Goal: Task Accomplishment & Management: Manage account settings

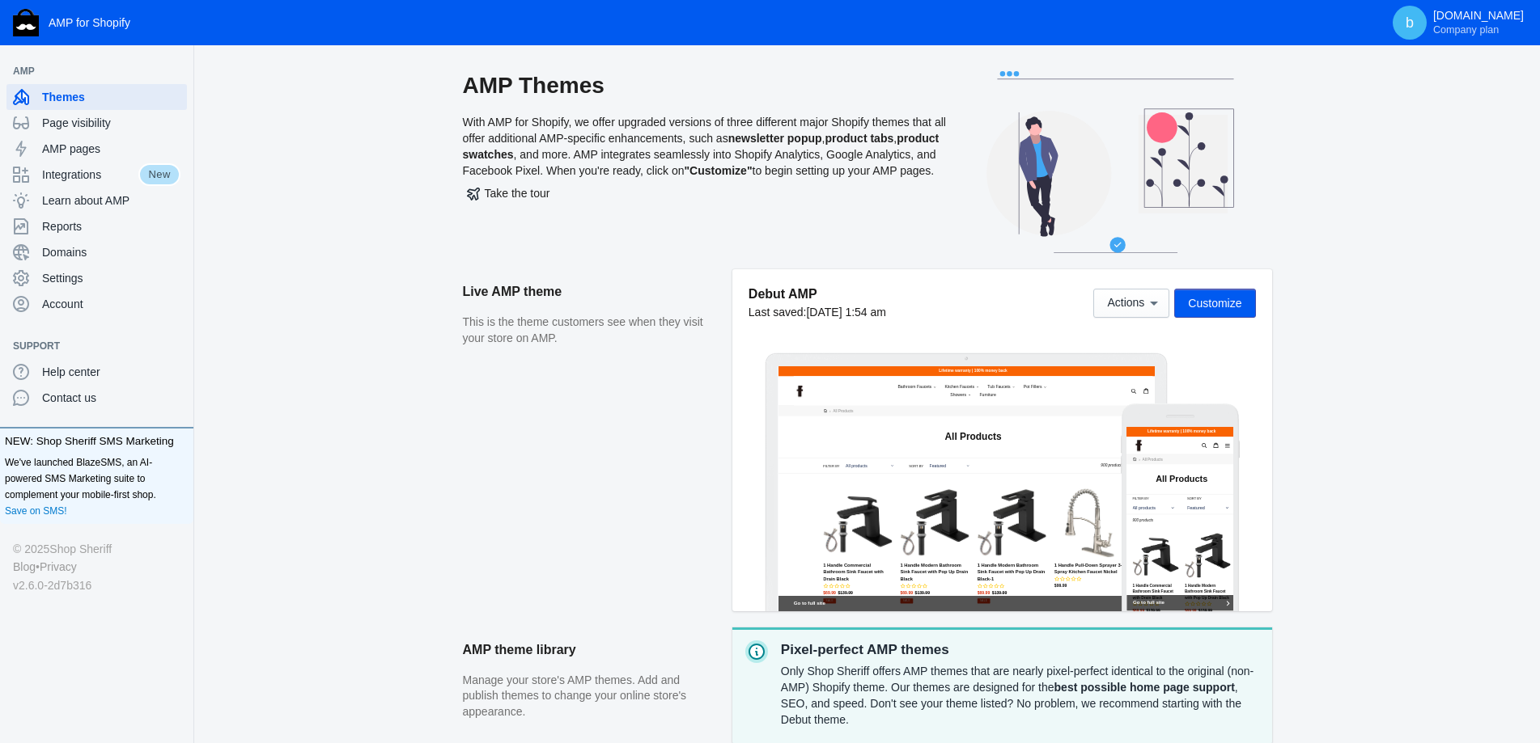
click at [348, 407] on div "AMP Themes With AMP for Shopify, we offer upgraded versions of three different …" at bounding box center [866, 544] width 1345 height 946
drag, startPoint x: 117, startPoint y: 282, endPoint x: 184, endPoint y: 355, distance: 98.5
click at [117, 282] on span "Settings" at bounding box center [111, 278] width 138 height 16
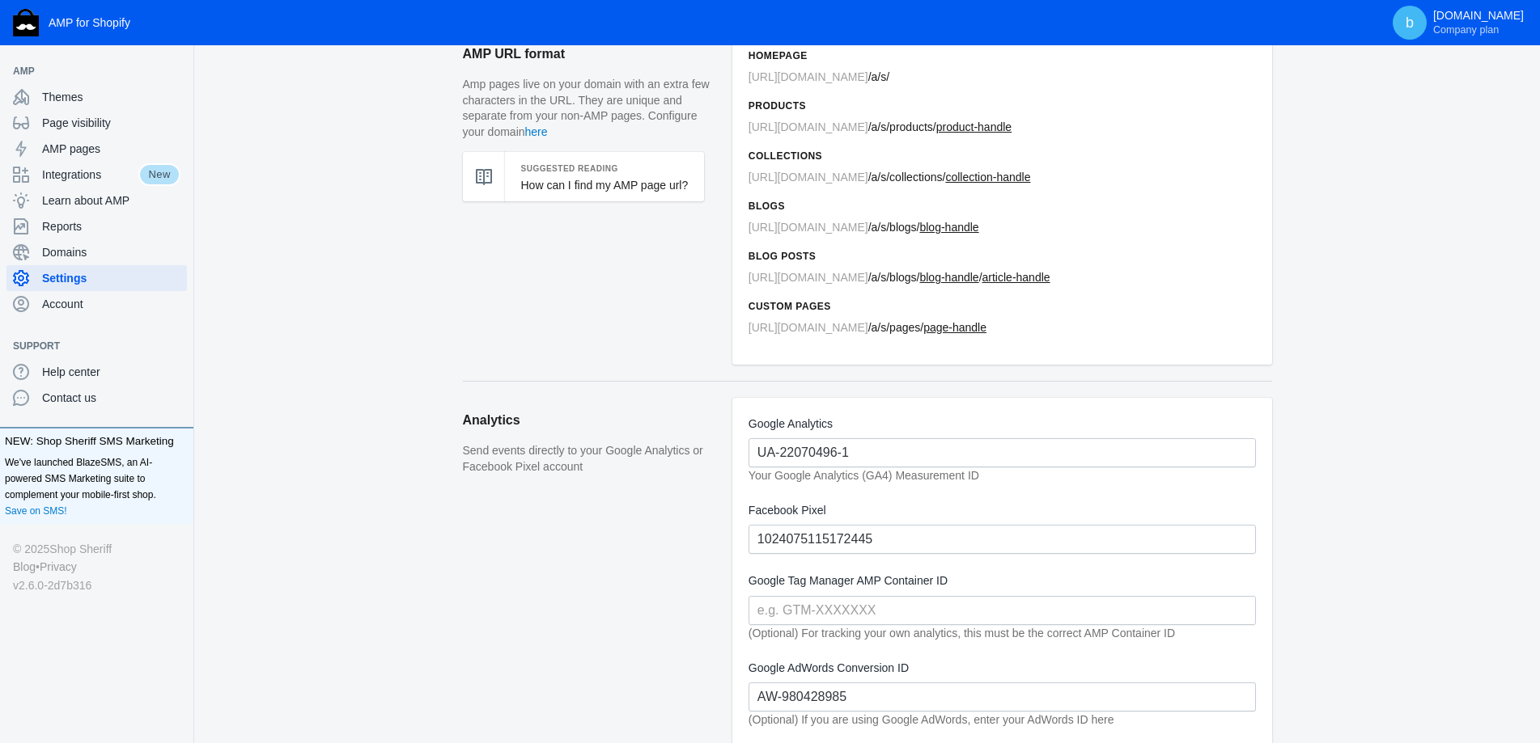
scroll to position [162, 0]
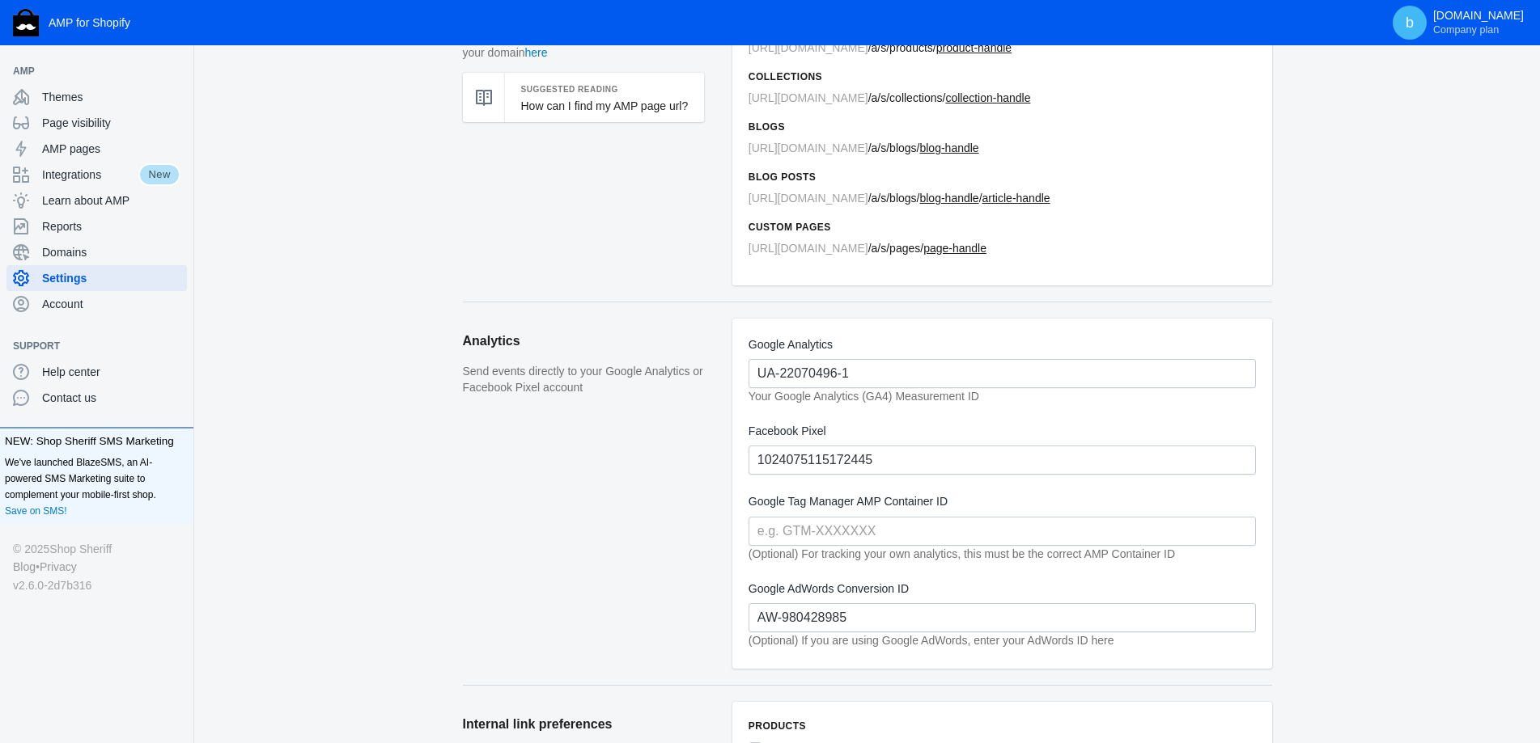
drag, startPoint x: 891, startPoint y: 366, endPoint x: 726, endPoint y: 356, distance: 164.6
click at [726, 356] on section "Analytics Send events directly to your Google Analytics or Facebook Pixel accou…" at bounding box center [867, 493] width 809 height 383
click at [568, 487] on aside "Analytics Send events directly to your Google Analytics or Facebook Pixel accou…" at bounding box center [597, 502] width 269 height 366
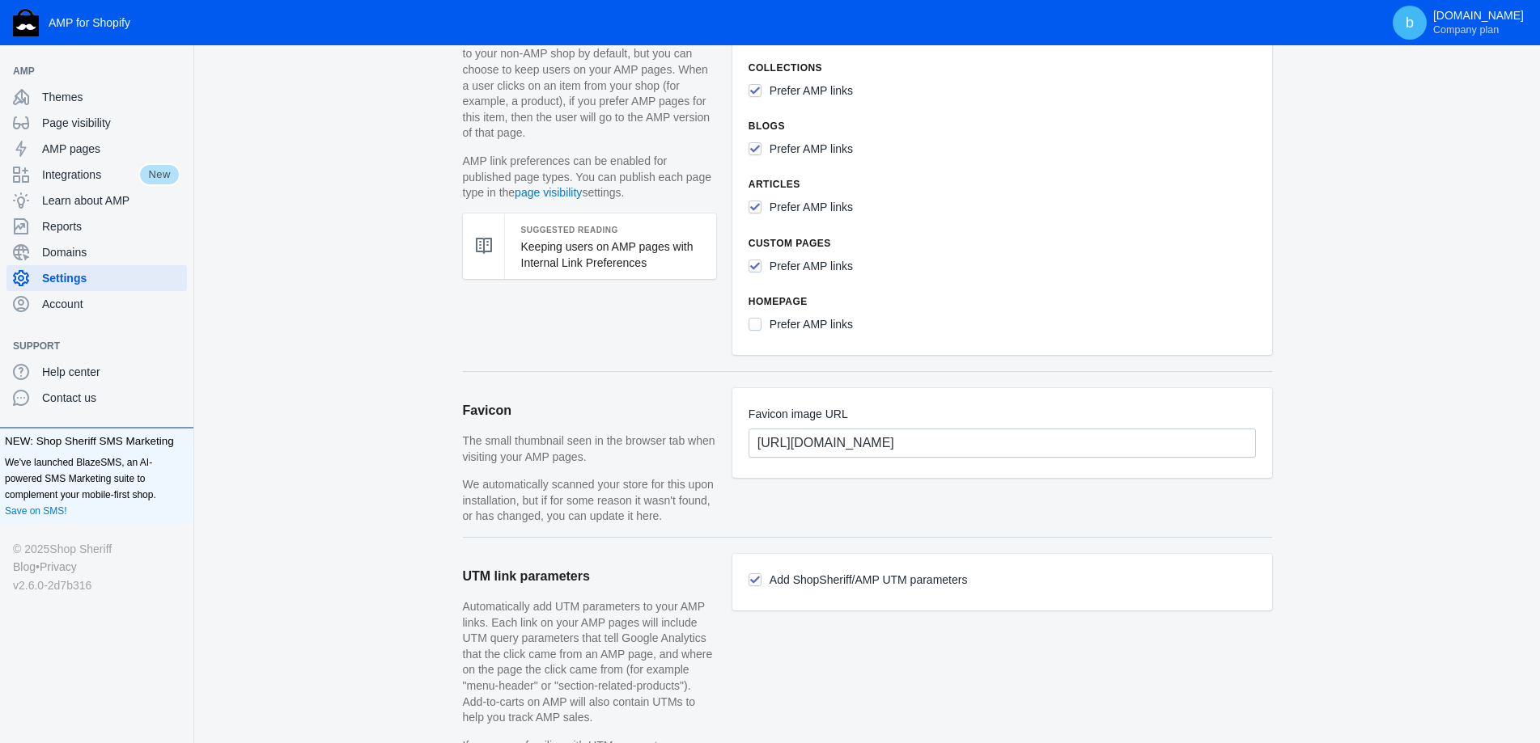
scroll to position [728, 0]
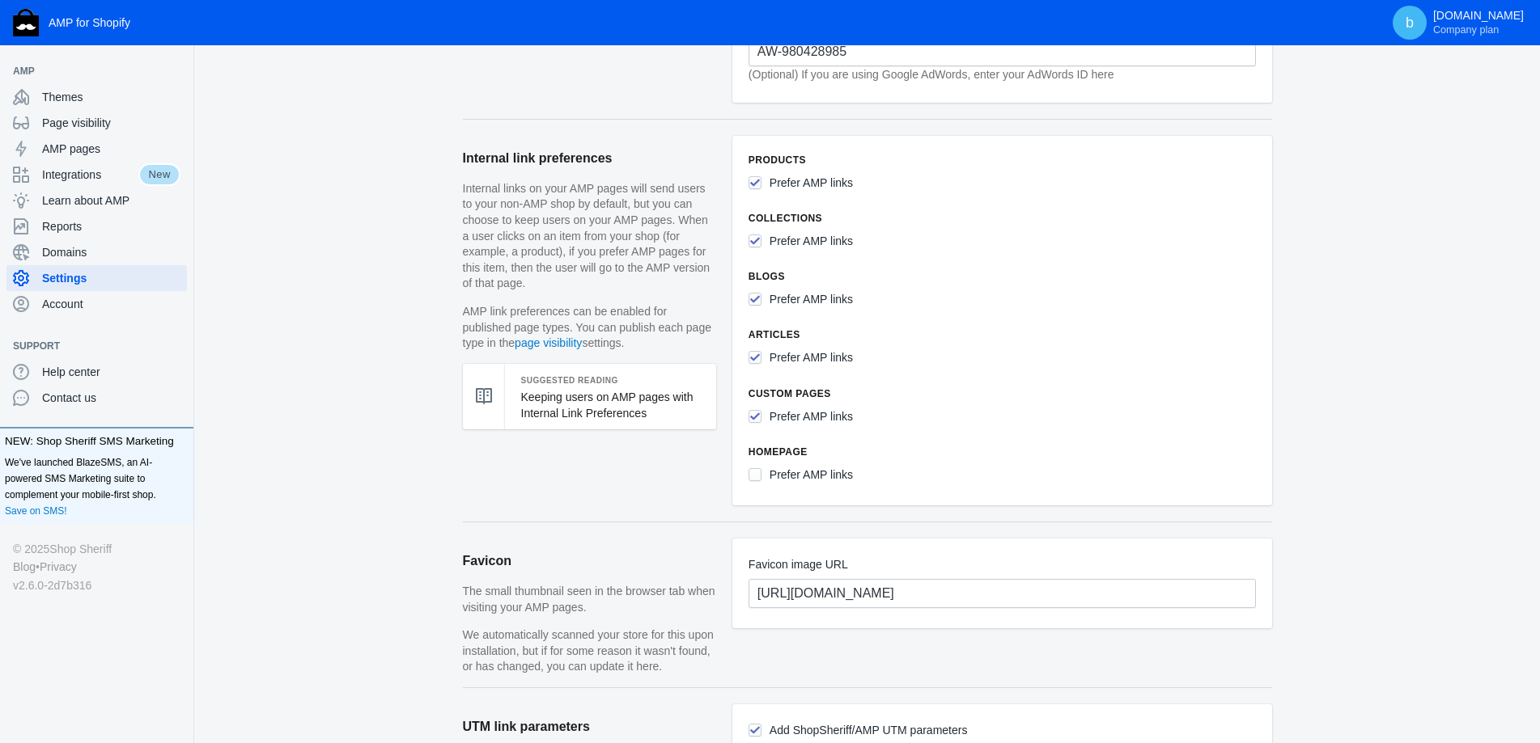
click at [342, 477] on div "Settings AMP URL format Amp pages live on your domain with an extra few charact…" at bounding box center [866, 425] width 1345 height 2164
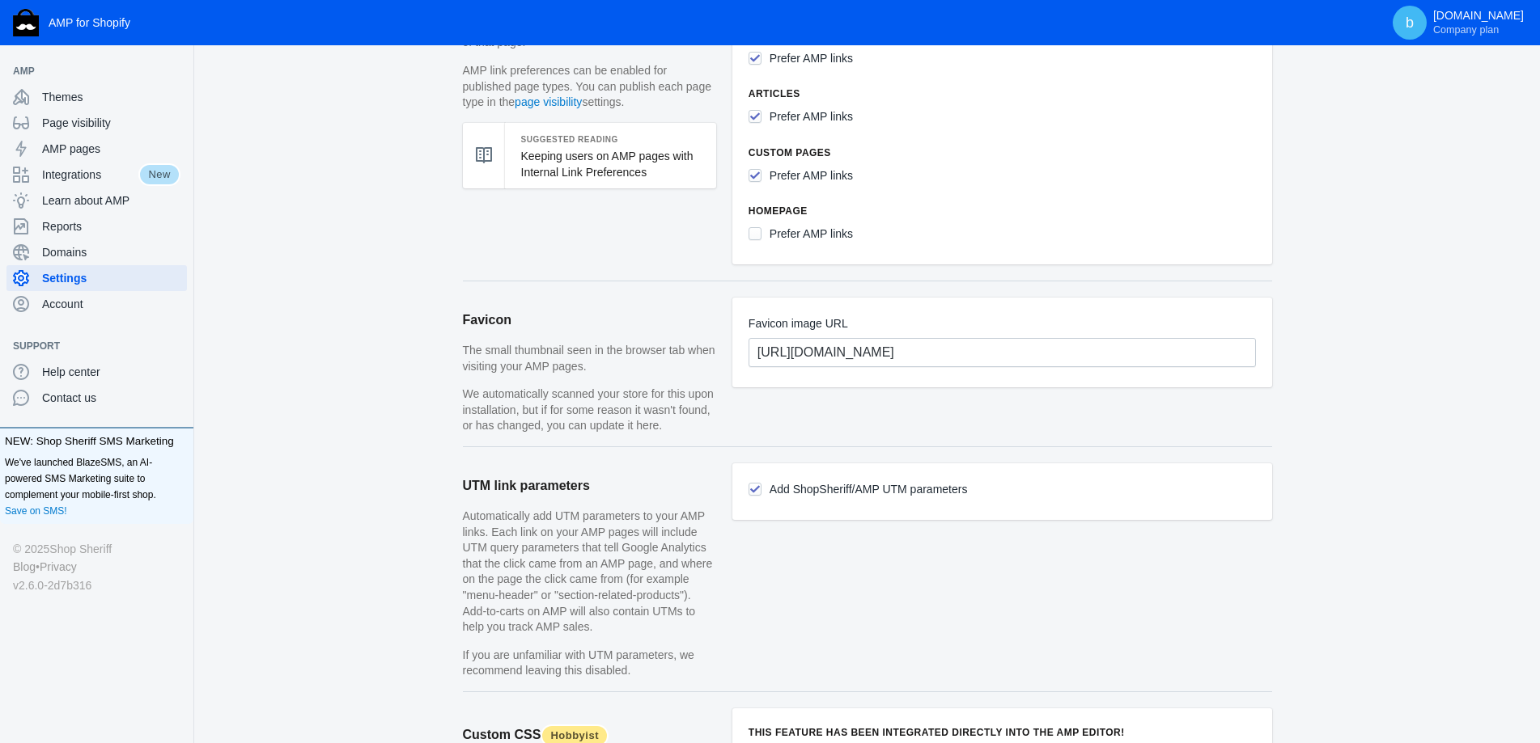
scroll to position [971, 0]
click at [342, 476] on div "Settings AMP URL format Amp pages live on your domain with an extra few charact…" at bounding box center [866, 182] width 1345 height 2164
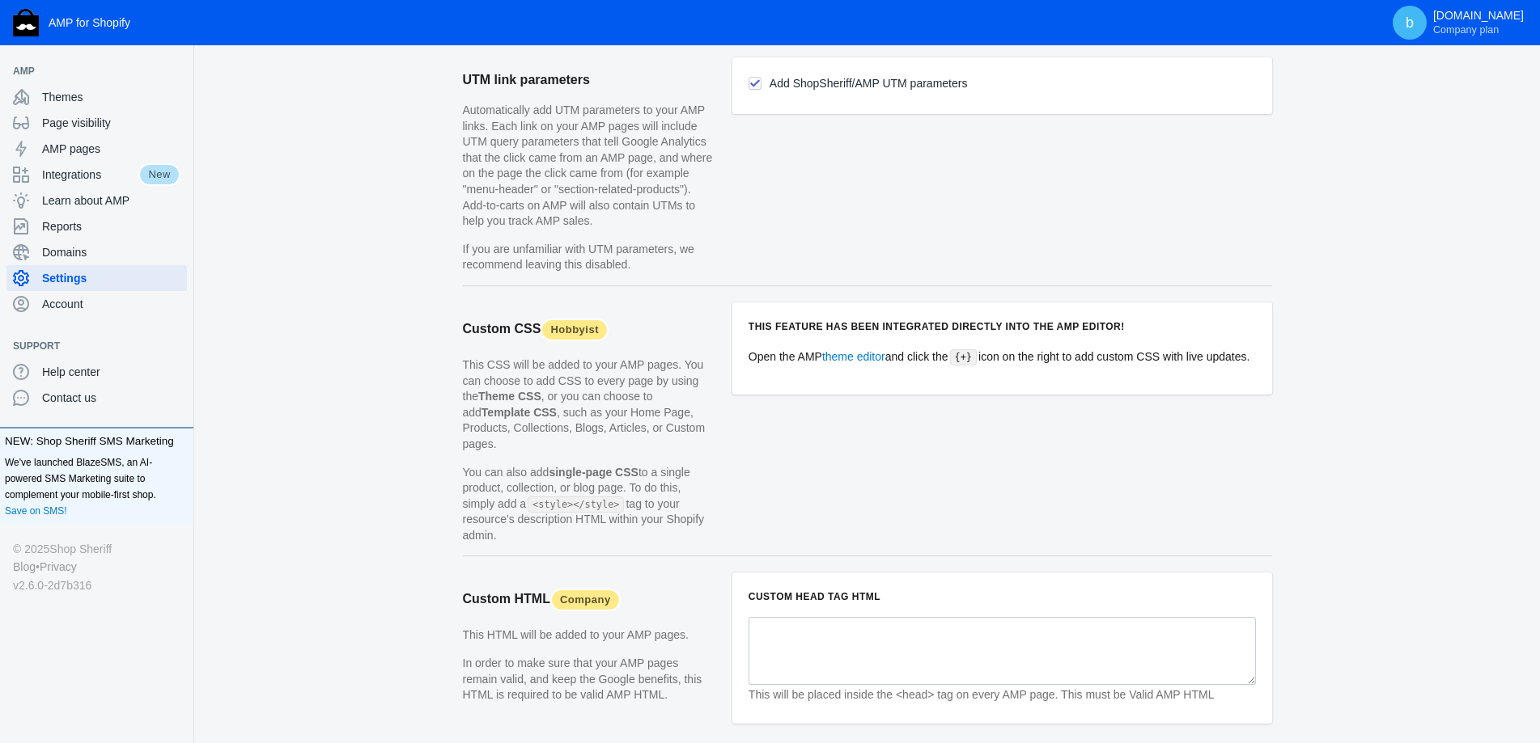
scroll to position [1476, 0]
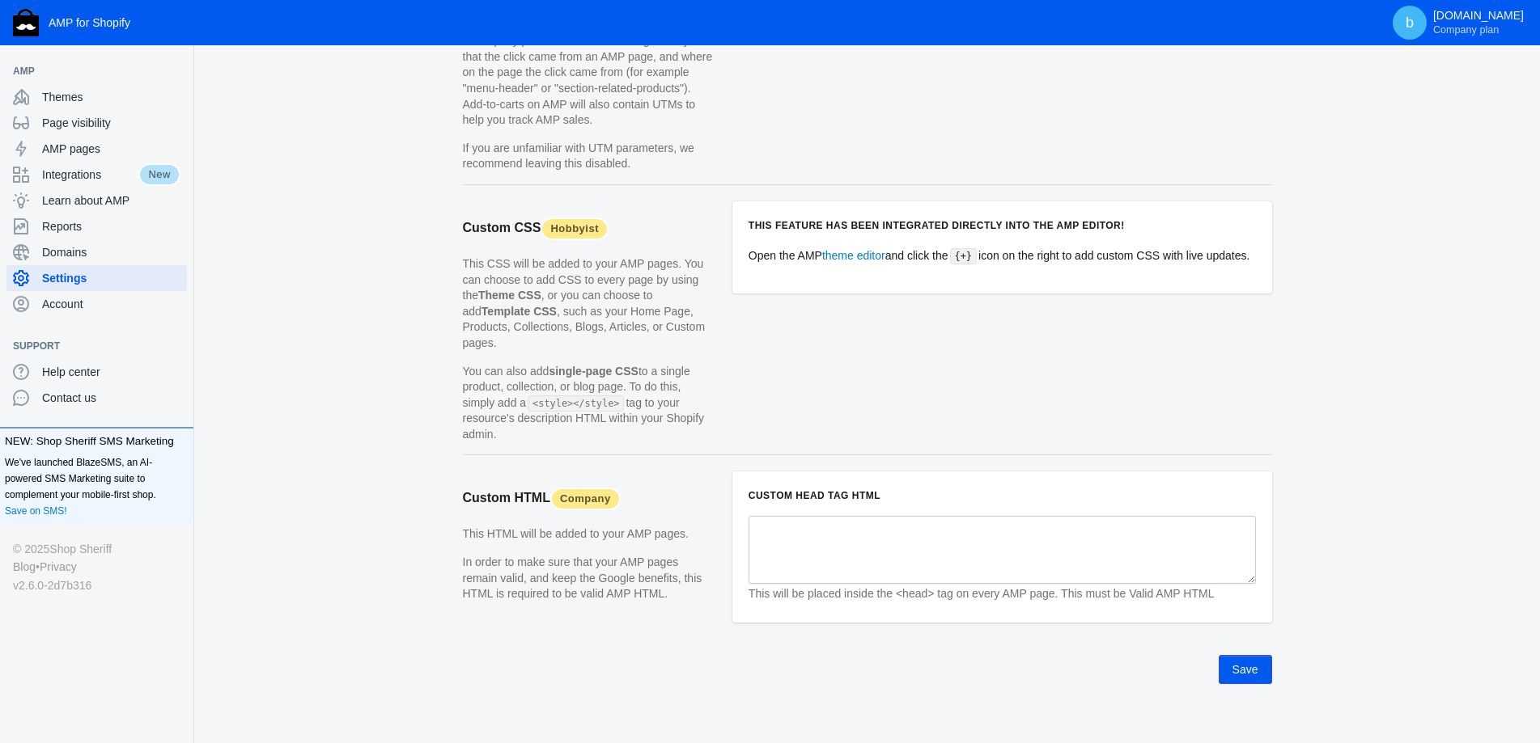
click at [1258, 662] on button "Save" at bounding box center [1244, 669] width 53 height 29
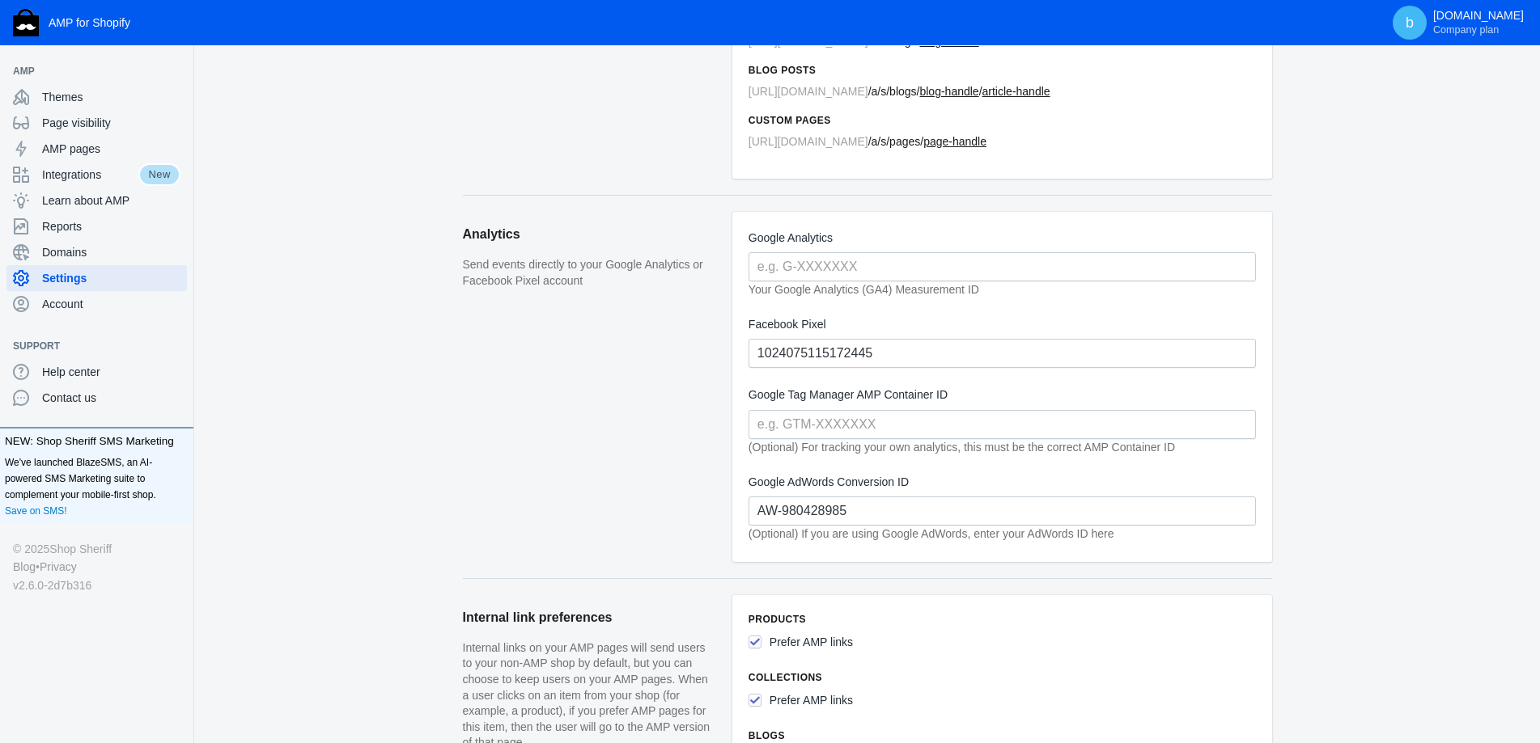
scroll to position [101, 0]
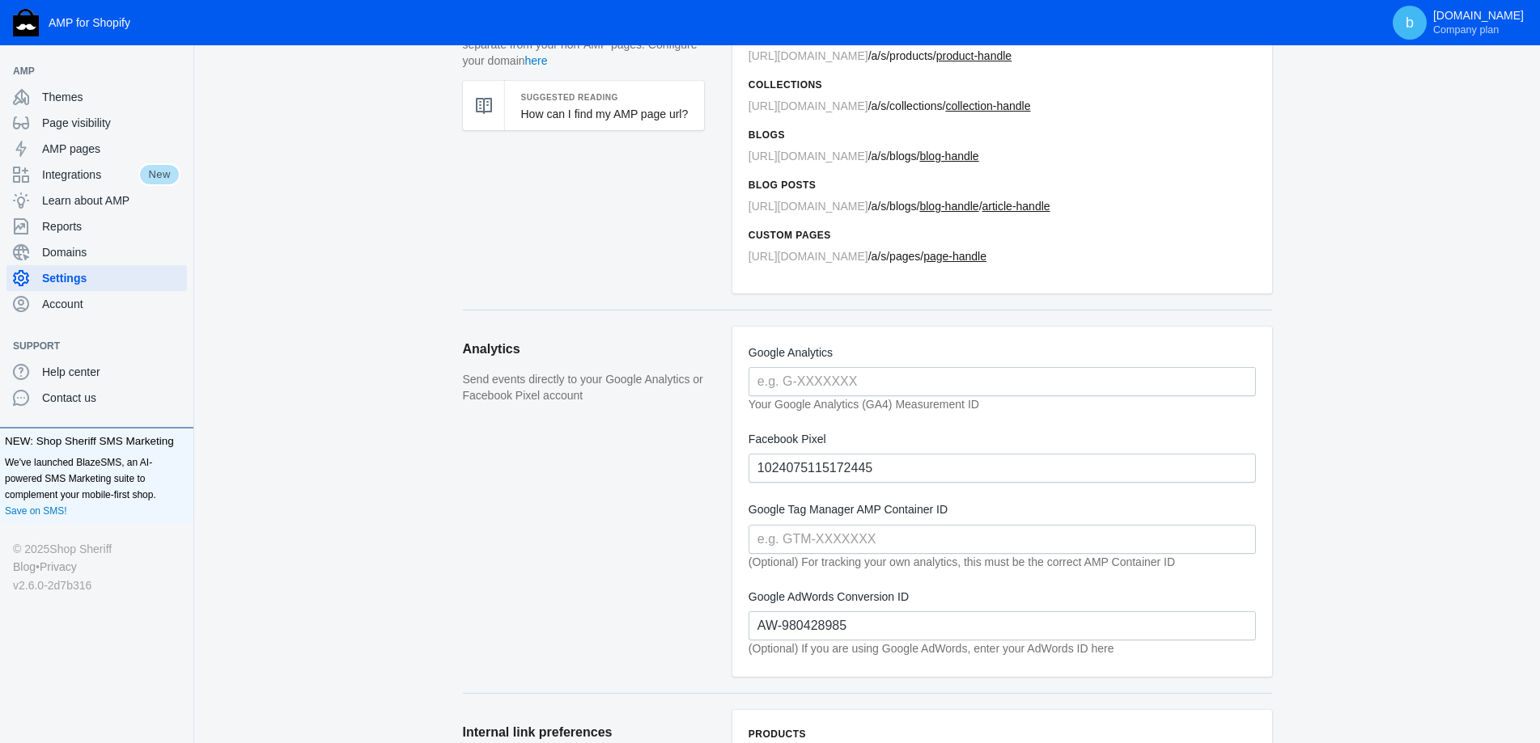
scroll to position [182, 0]
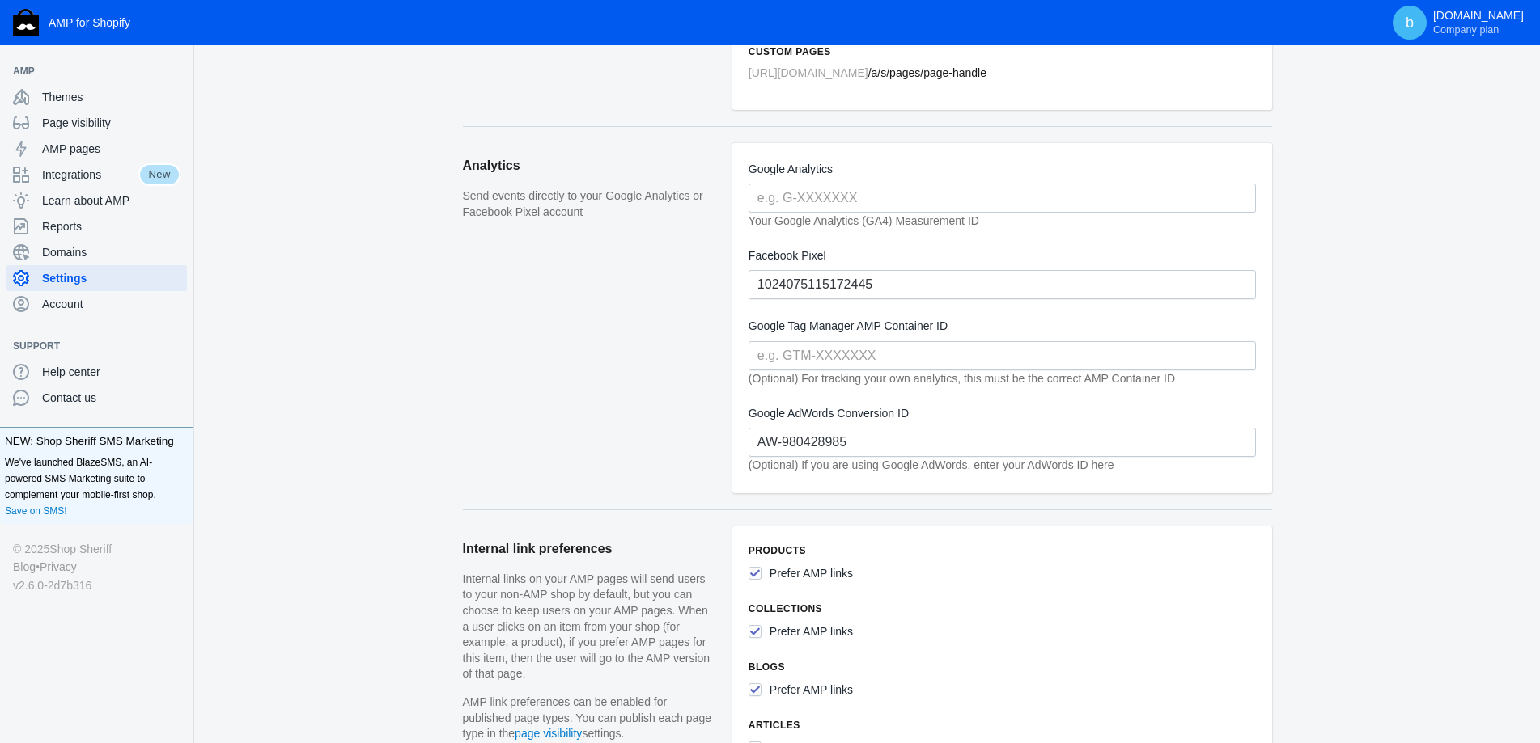
scroll to position [344, 0]
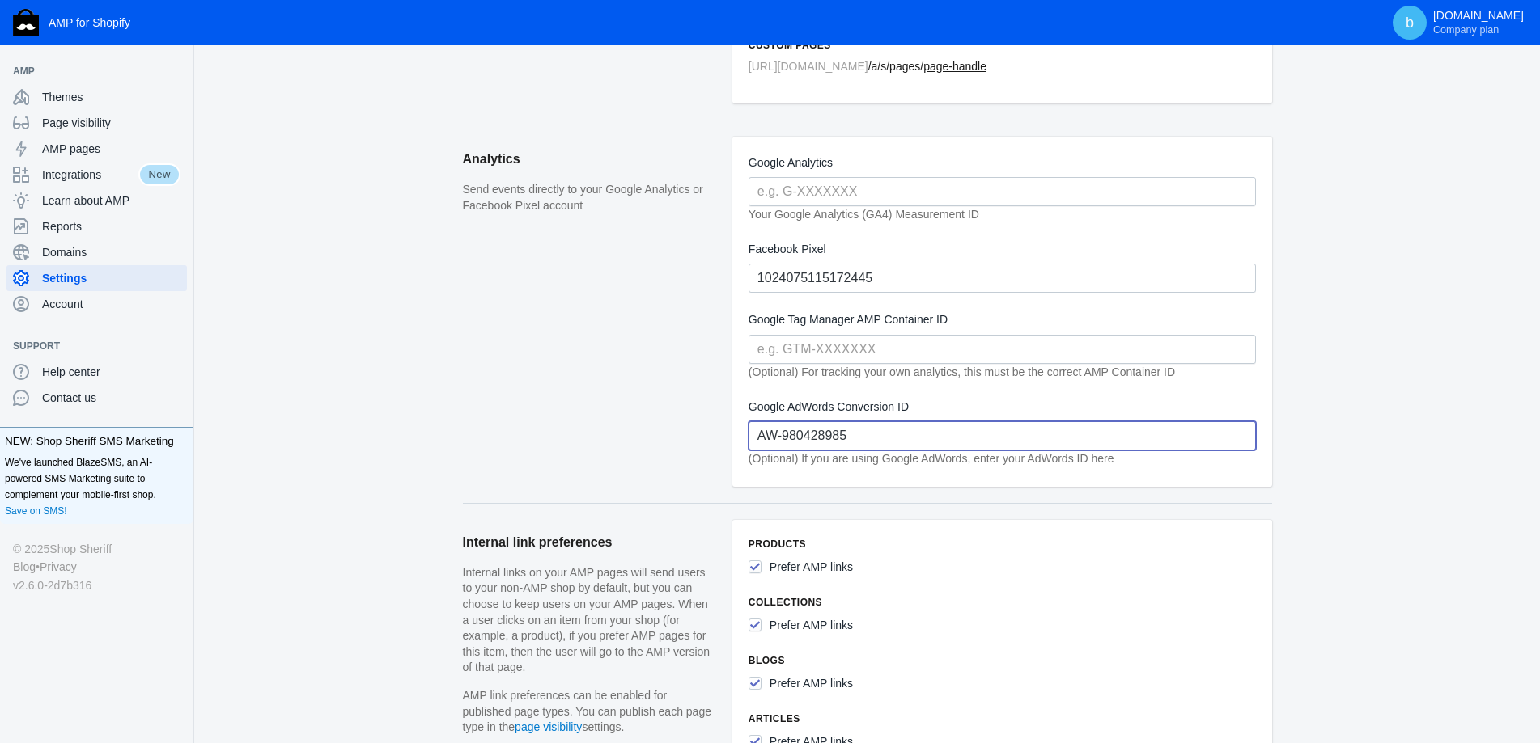
drag, startPoint x: 866, startPoint y: 433, endPoint x: 687, endPoint y: 426, distance: 178.9
click at [685, 426] on section "Analytics Send events directly to your Google Analytics or Facebook Pixel accou…" at bounding box center [867, 311] width 809 height 383
click at [616, 434] on aside "Analytics Send events directly to your Google Analytics or Facebook Pixel accou…" at bounding box center [597, 320] width 269 height 366
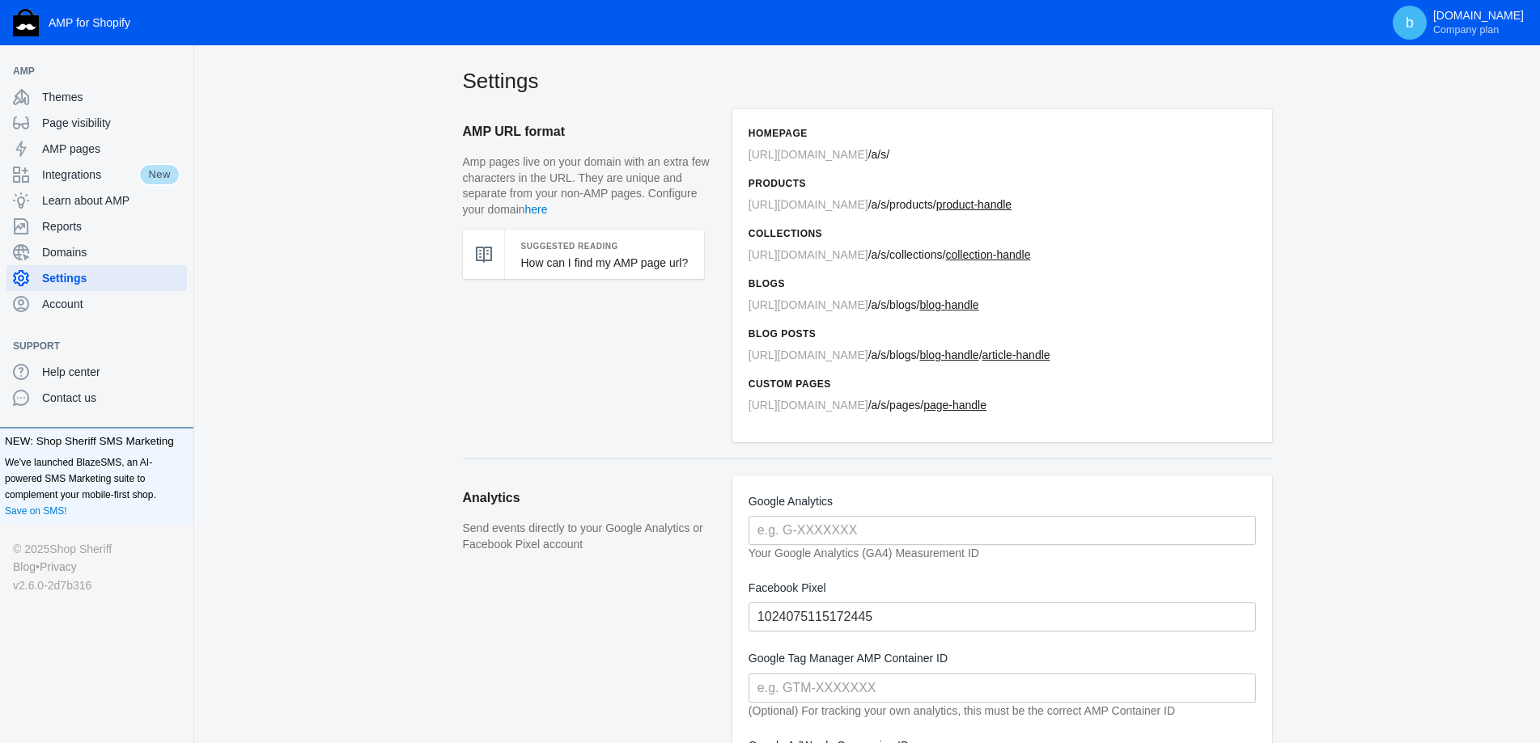
scroll to position [0, 0]
